Goal: Find specific page/section: Find specific page/section

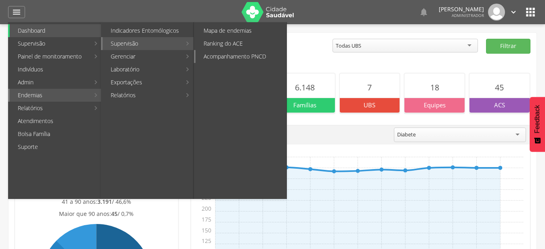
click at [243, 58] on link "Acompanhamento PNCD" at bounding box center [240, 56] width 91 height 13
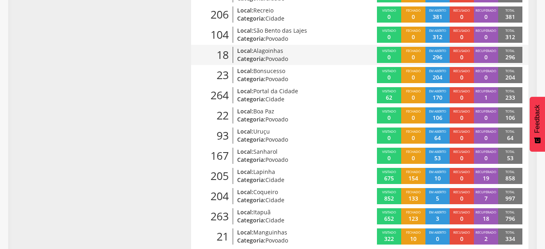
scroll to position [308, 0]
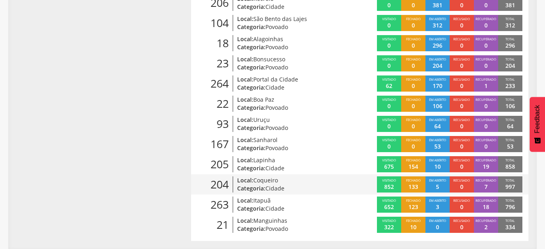
click at [268, 185] on span "Cidade" at bounding box center [274, 189] width 19 height 8
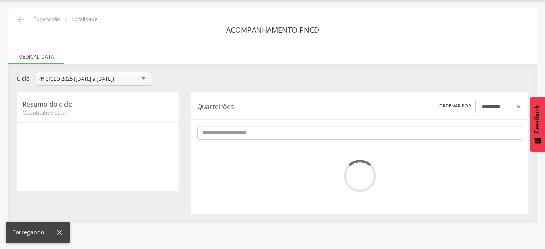
scroll to position [24, 0]
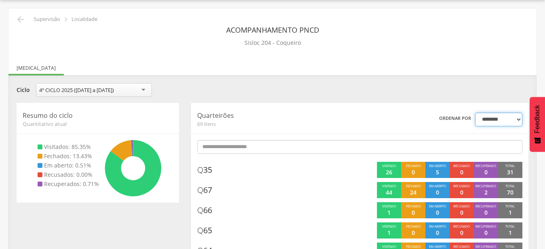
click option "*******" at bounding box center [0, 0] width 0 height 0
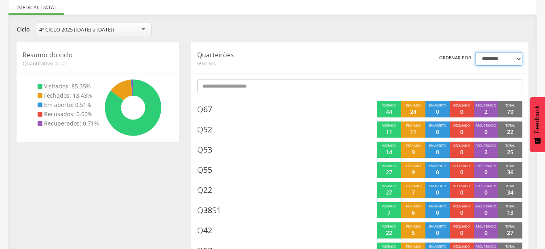
scroll to position [0, 0]
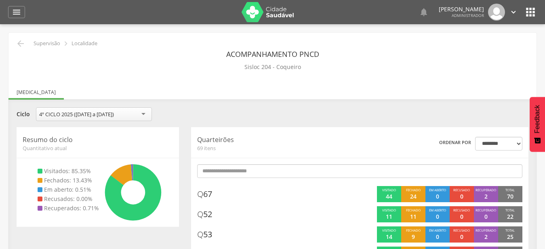
click at [23, 49] on div "Acompanhamento PNCD Sisloc 204 - Coqueiro" at bounding box center [273, 60] width 516 height 26
click at [16, 43] on icon "" at bounding box center [21, 44] width 10 height 10
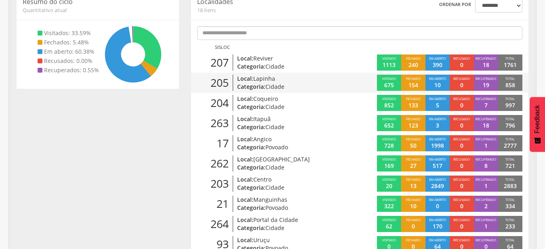
scroll to position [143, 0]
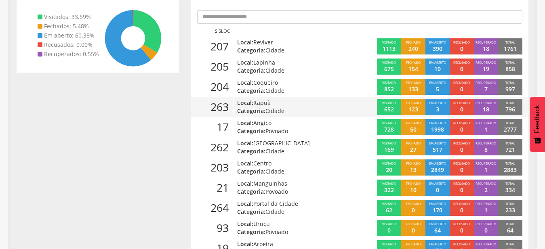
click at [269, 111] on span "Cidade" at bounding box center [274, 111] width 19 height 8
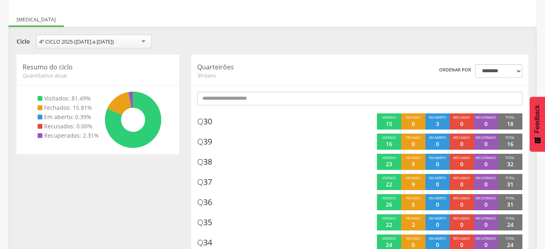
scroll to position [107, 0]
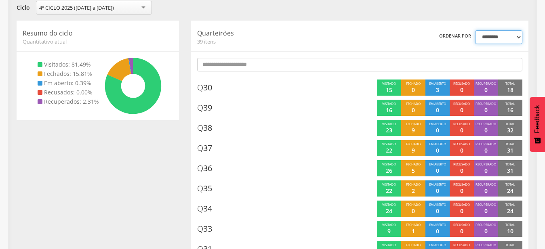
click option "*******" at bounding box center [0, 0] width 0 height 0
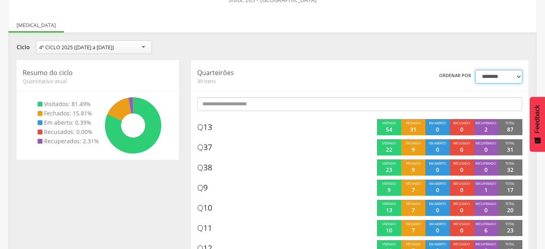
scroll to position [24, 0]
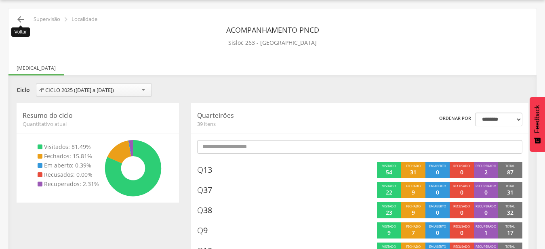
click at [20, 19] on icon "" at bounding box center [21, 20] width 10 height 10
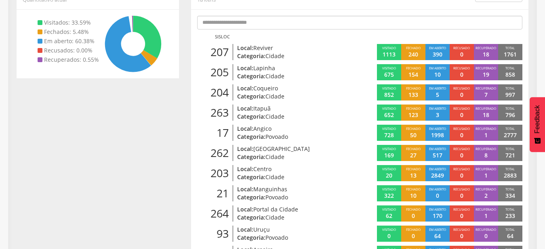
scroll to position [148, 0]
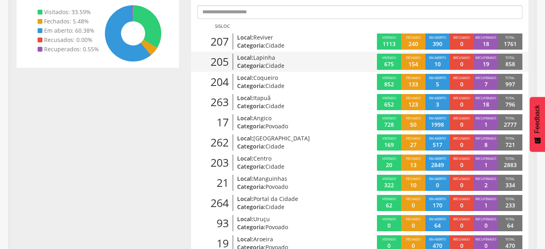
click at [251, 63] on p "Categoria: Cidade" at bounding box center [290, 66] width 107 height 8
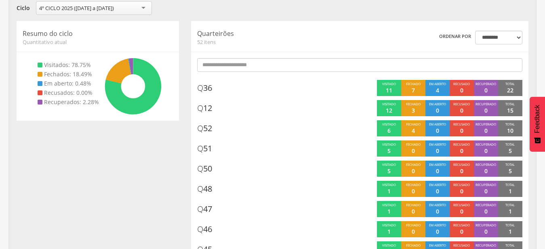
scroll to position [107, 0]
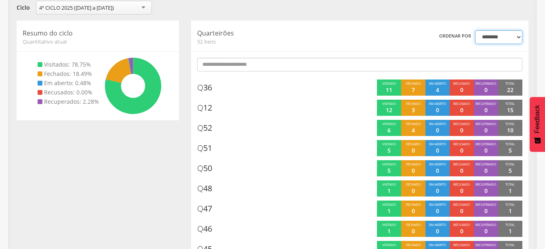
click option "*******" at bounding box center [0, 0] width 0 height 0
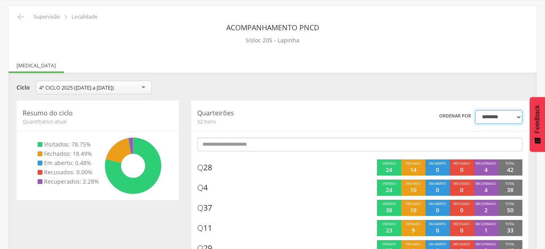
scroll to position [0, 0]
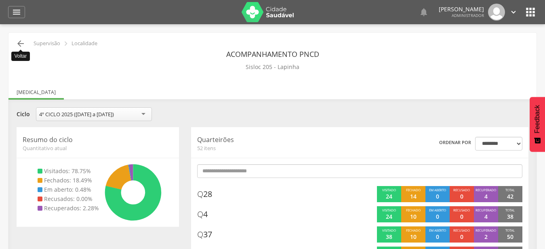
click at [24, 44] on icon "" at bounding box center [21, 44] width 10 height 10
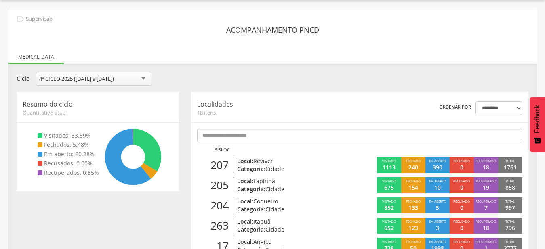
scroll to position [107, 0]
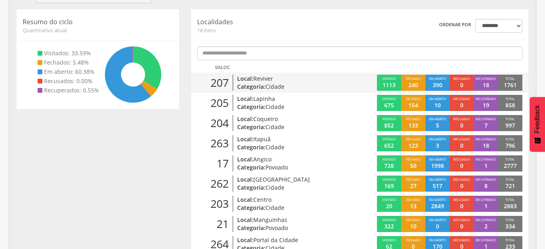
click at [273, 82] on p "Local: Reviver" at bounding box center [290, 79] width 107 height 8
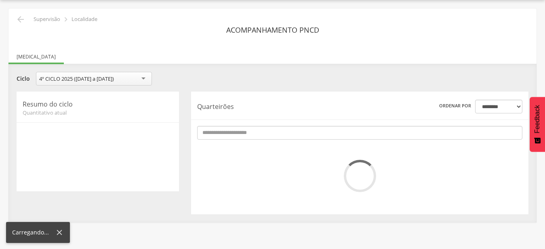
scroll to position [24, 0]
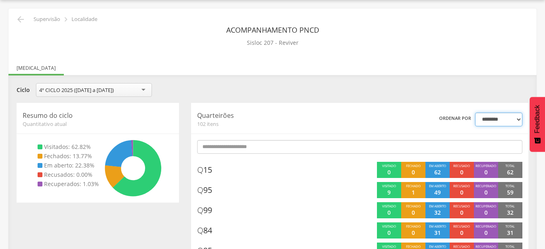
click at [475, 113] on select "**********" at bounding box center [498, 120] width 47 height 14
select select "*"
click option "*******" at bounding box center [0, 0] width 0 height 0
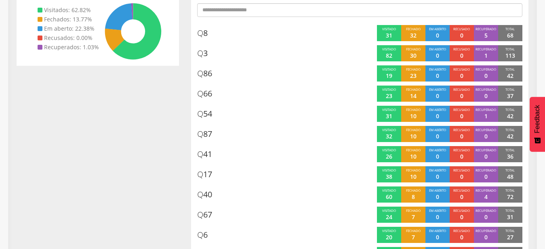
scroll to position [148, 0]
